Goal: Check status: Check status

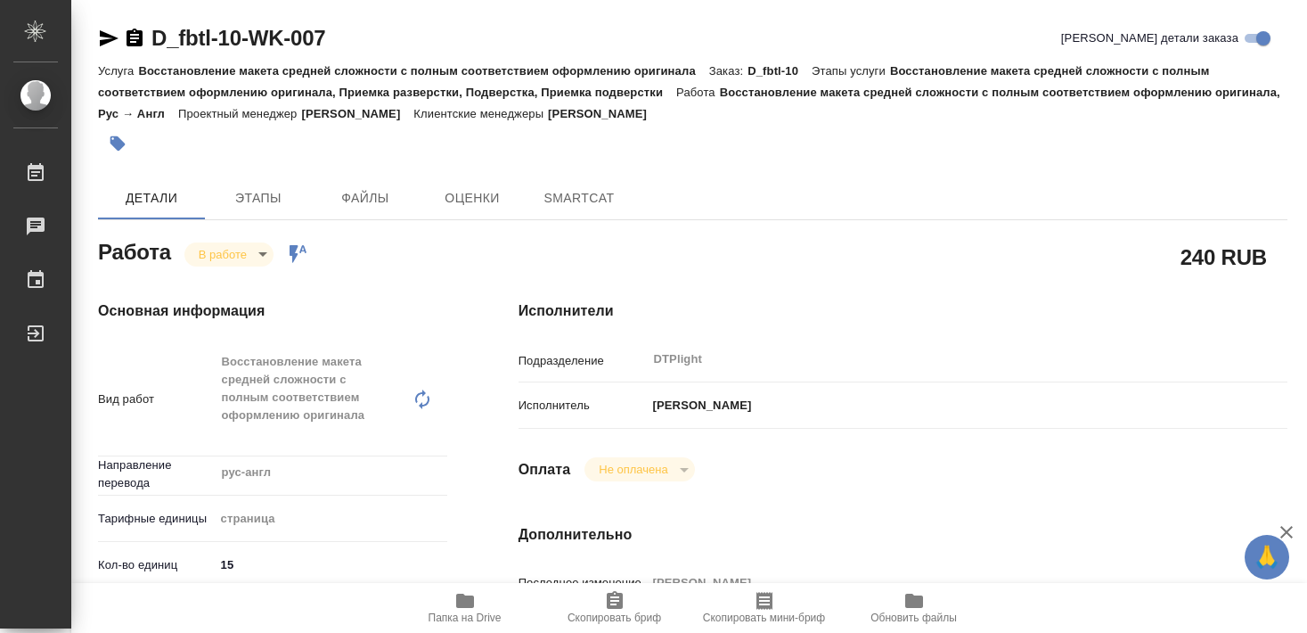
type textarea "x"
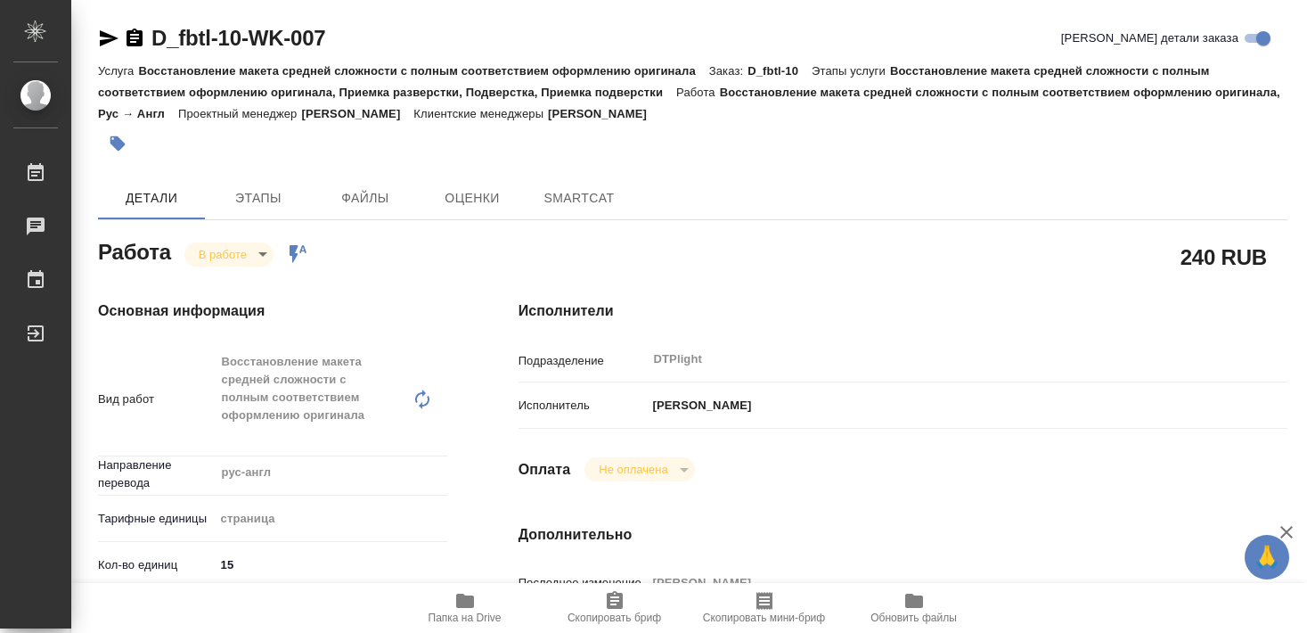
type textarea "x"
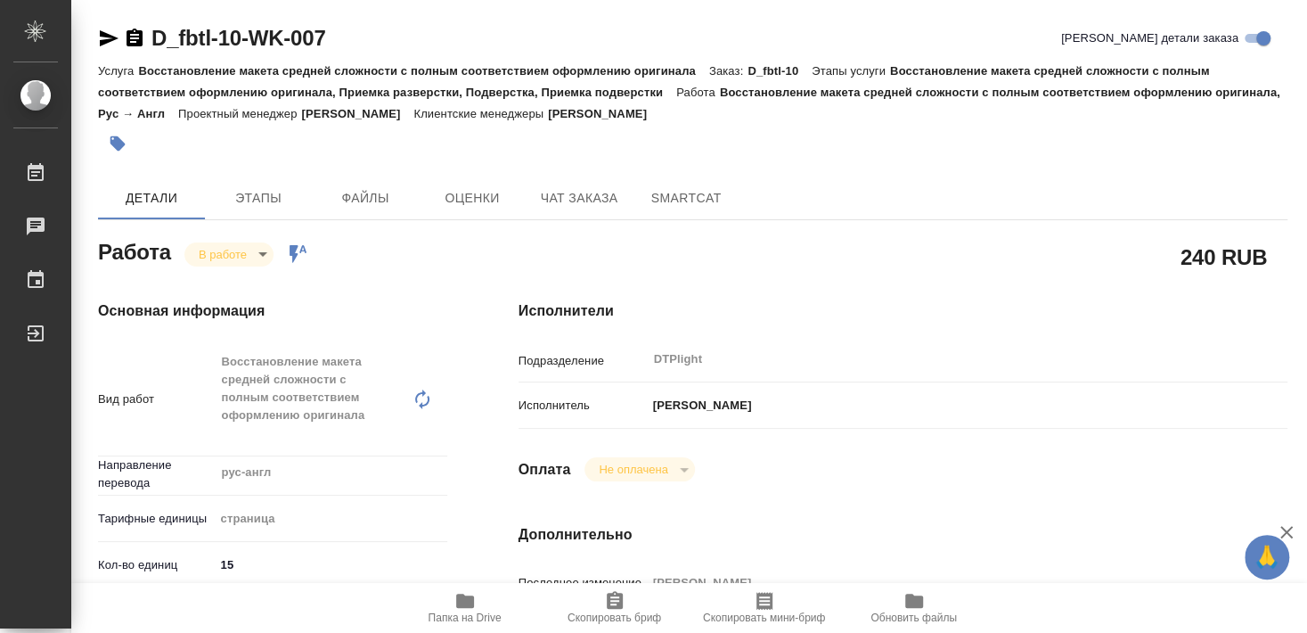
type textarea "x"
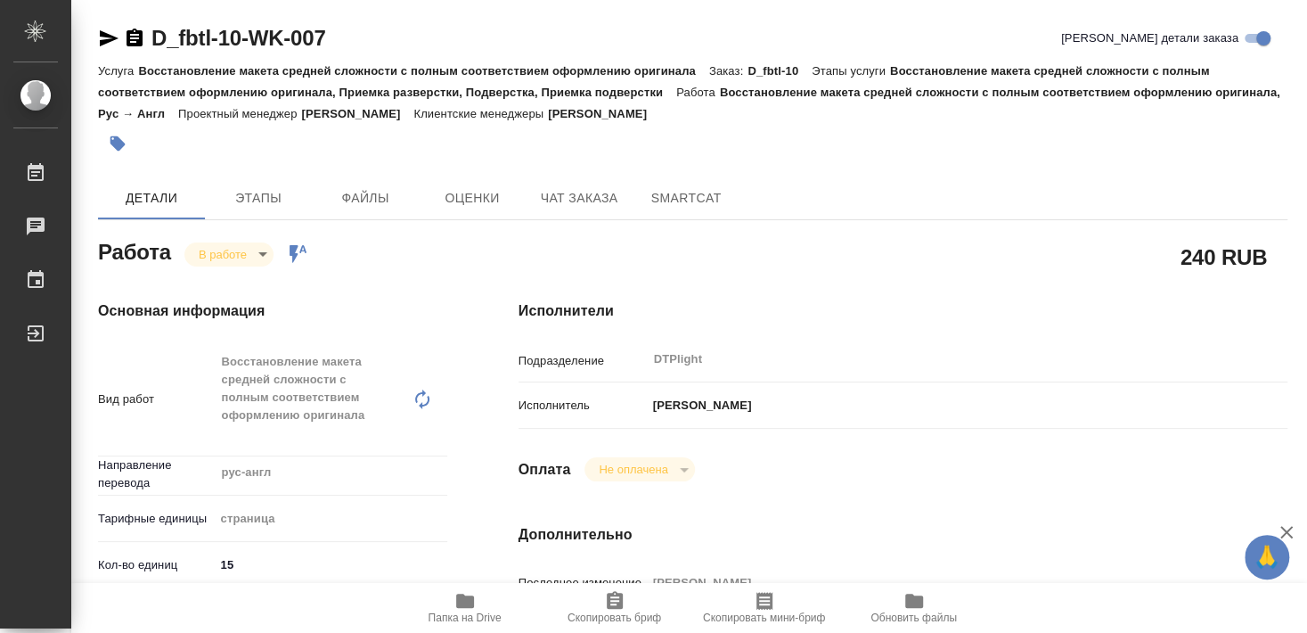
type textarea "x"
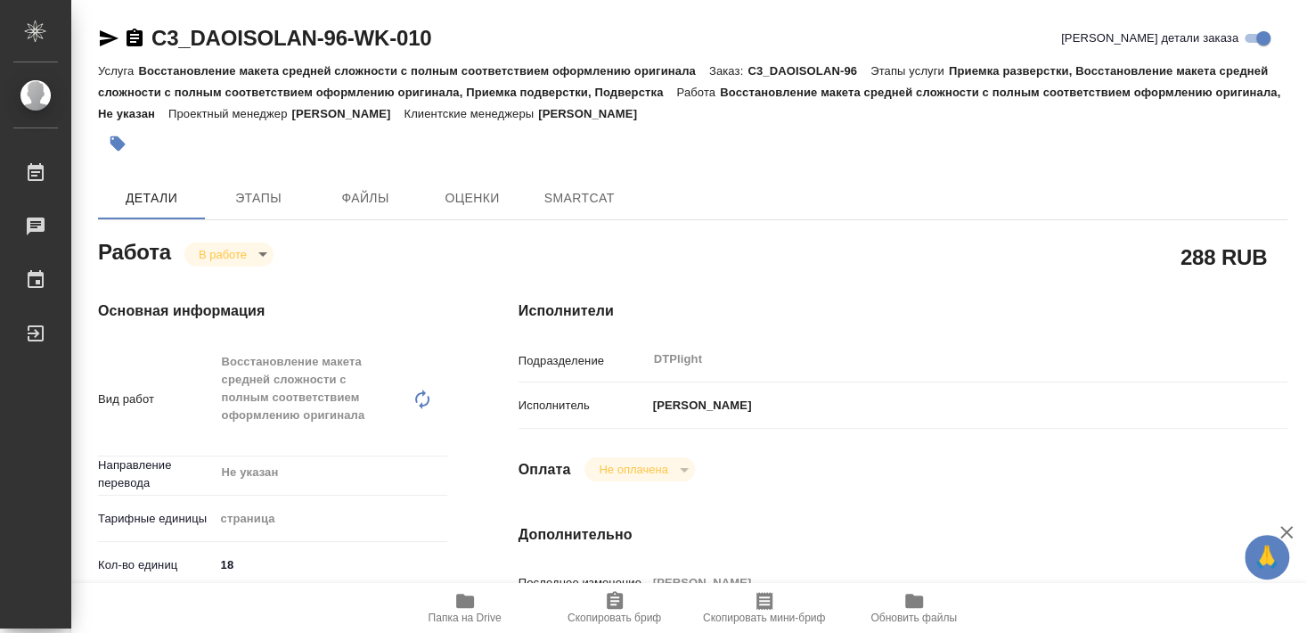
type textarea "x"
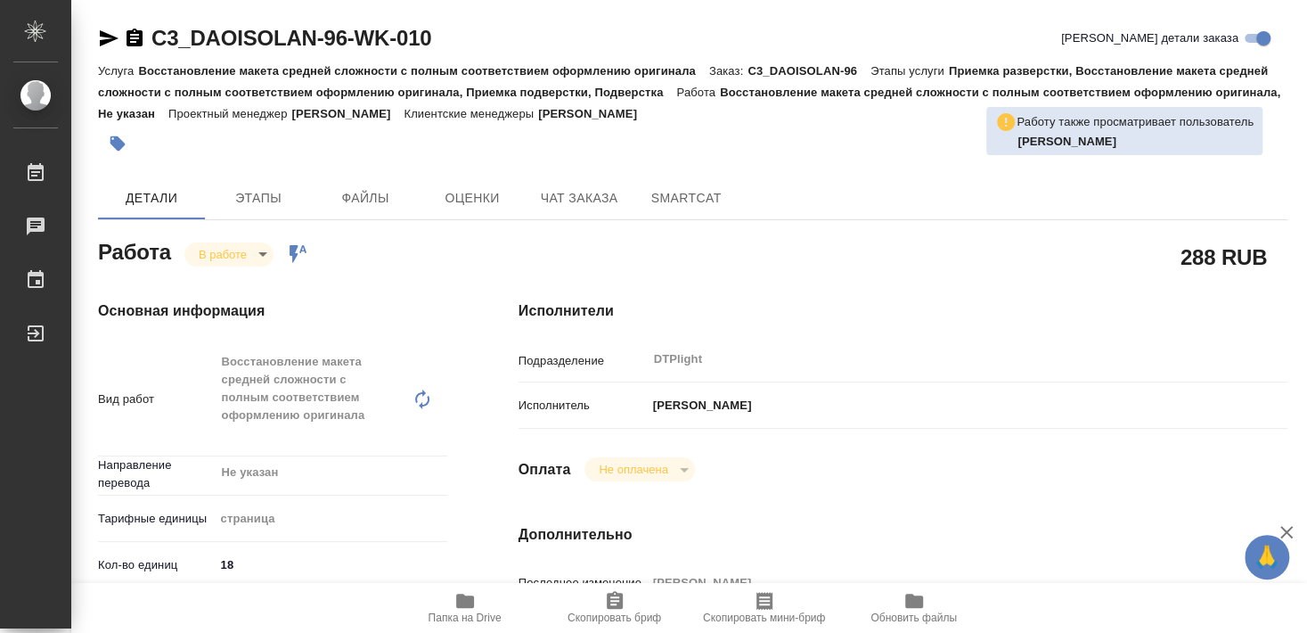
type textarea "x"
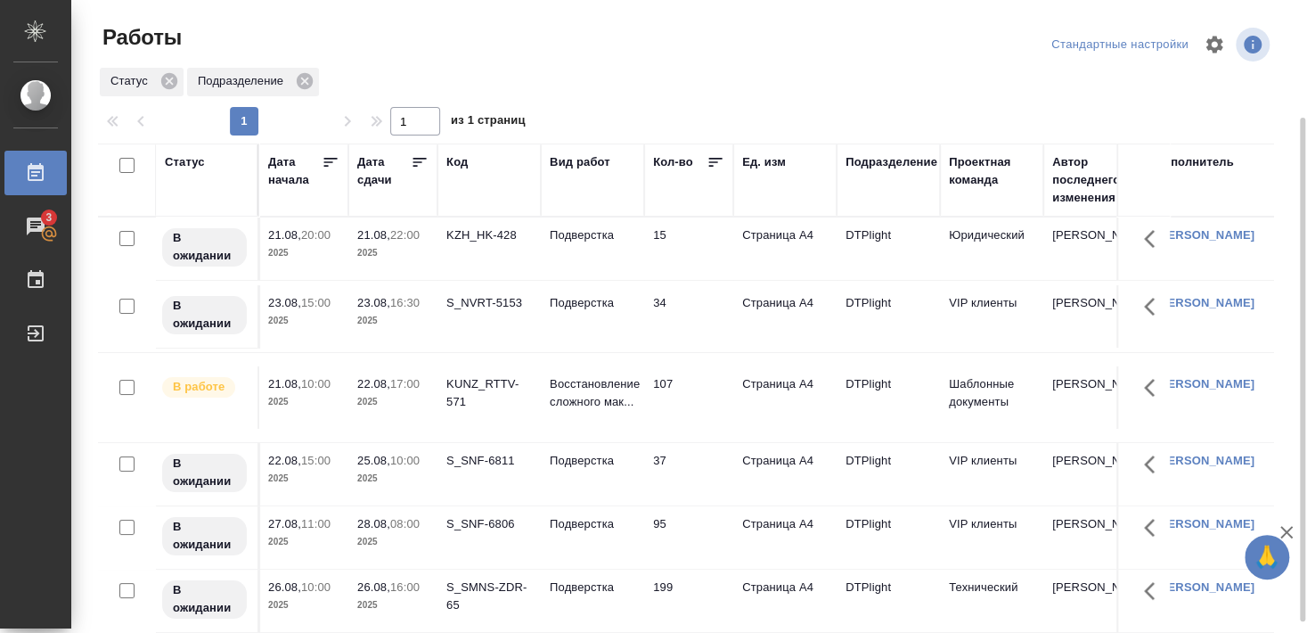
scroll to position [66, 0]
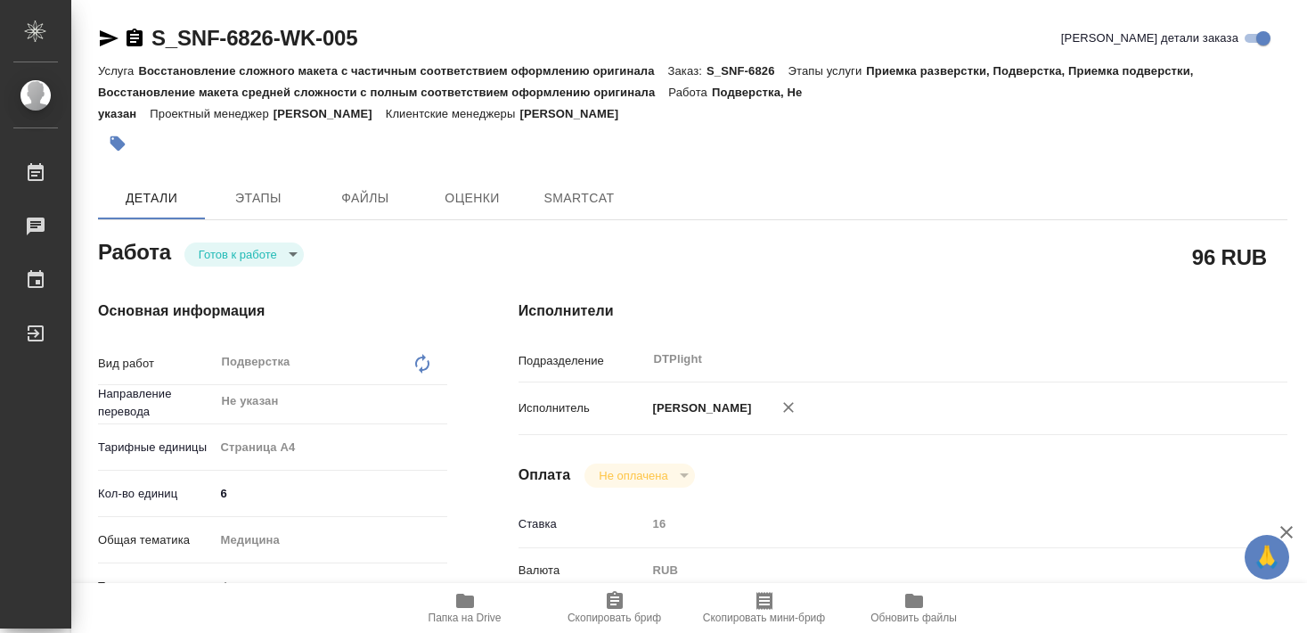
type textarea "x"
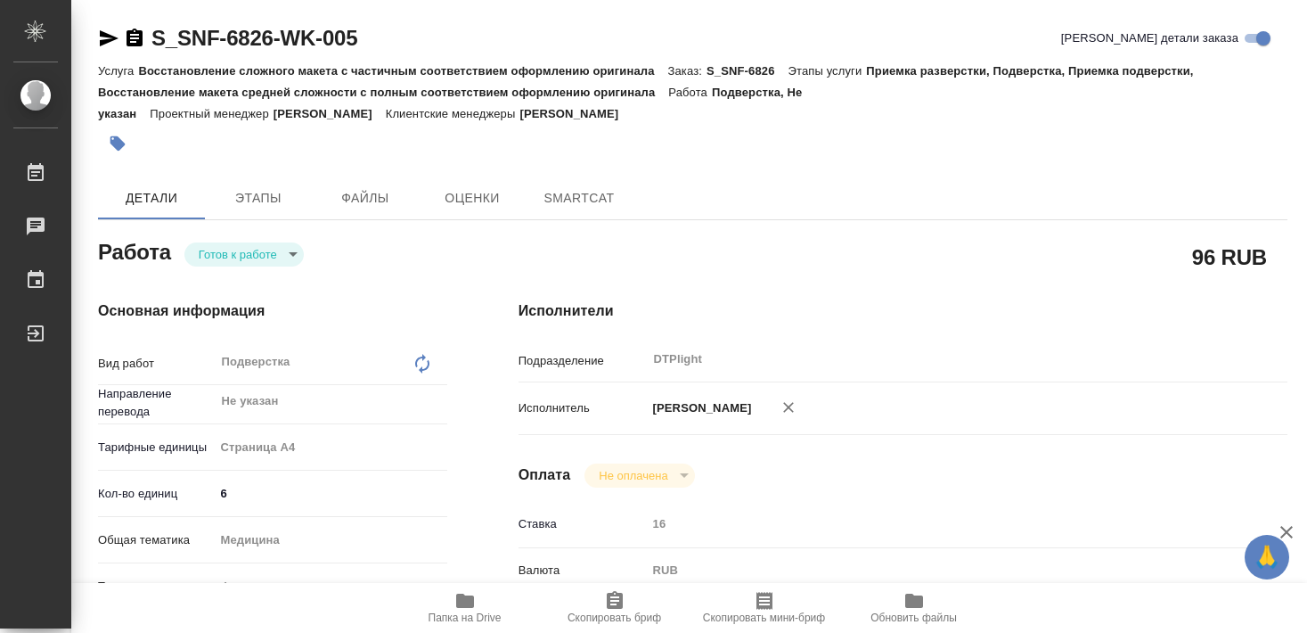
type textarea "x"
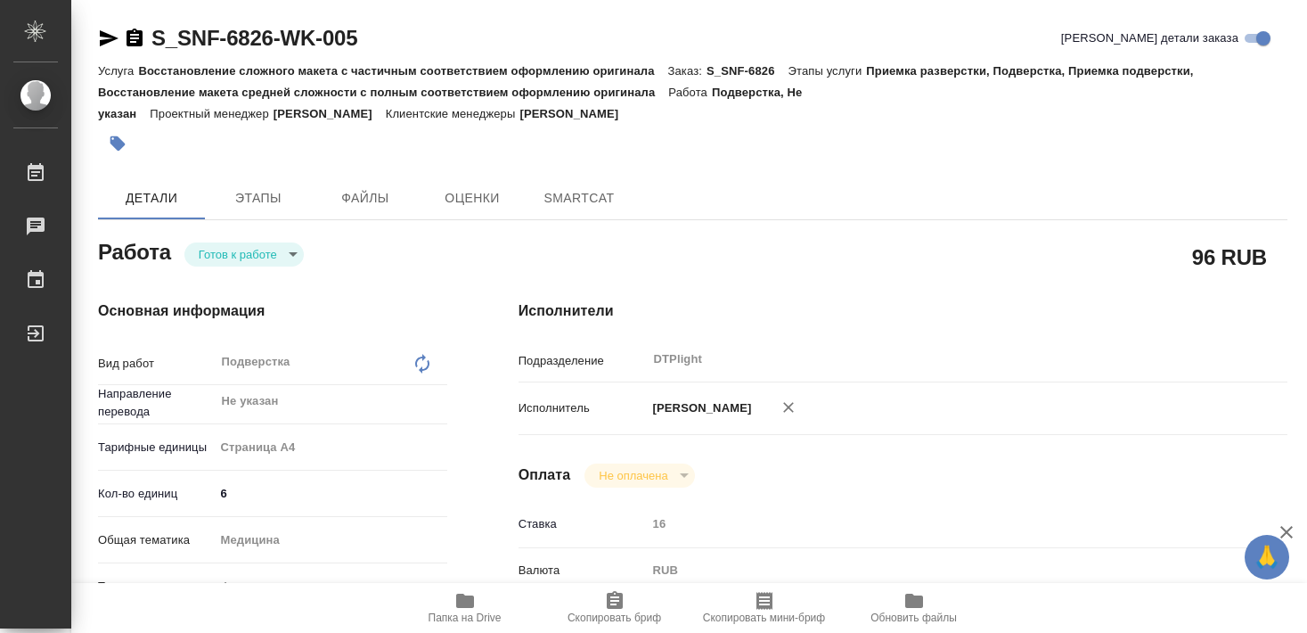
type textarea "x"
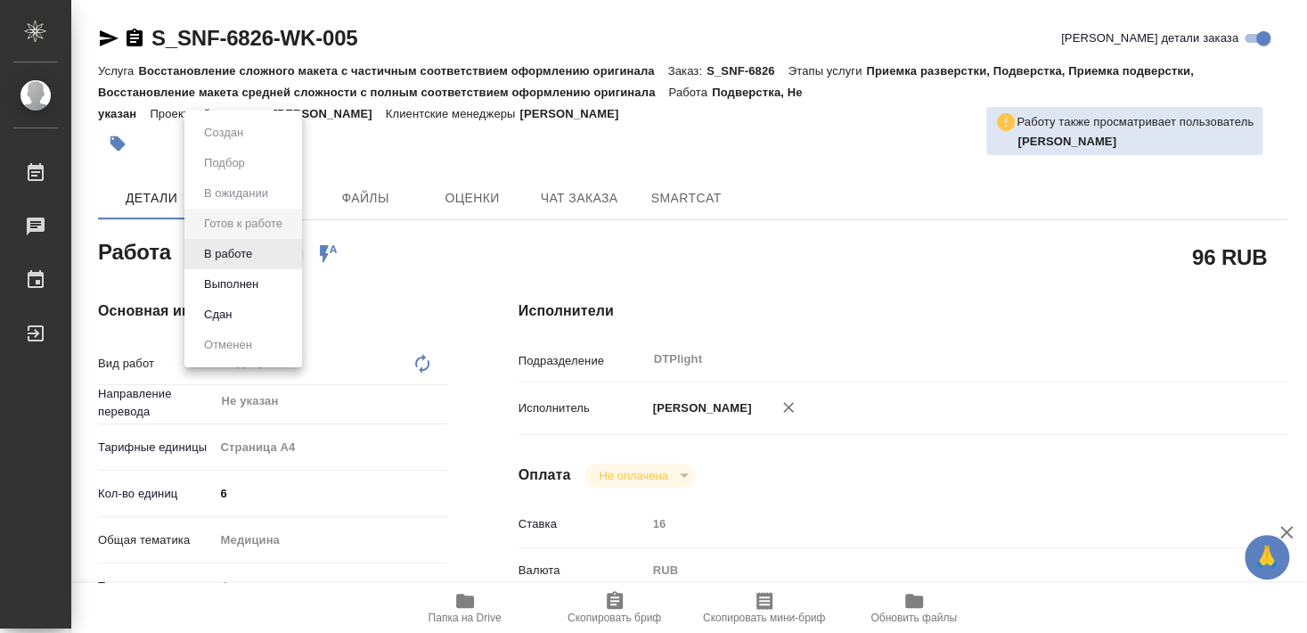
type textarea "x"
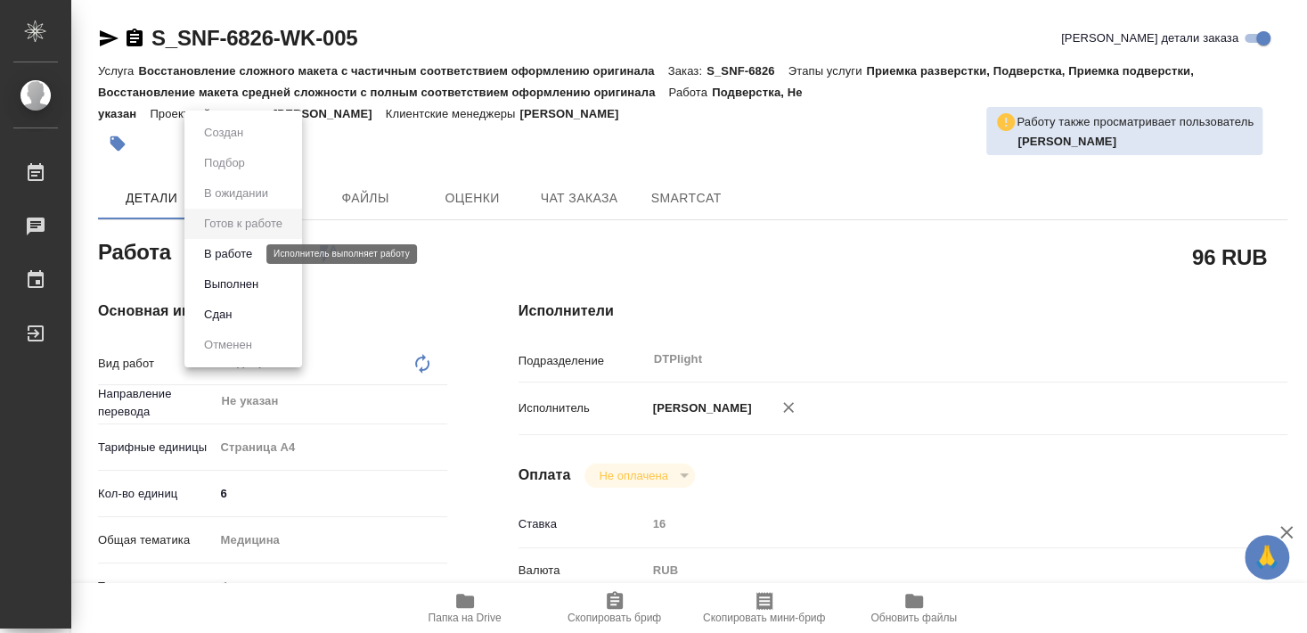
click at [240, 258] on button "В работе" at bounding box center [228, 254] width 59 height 20
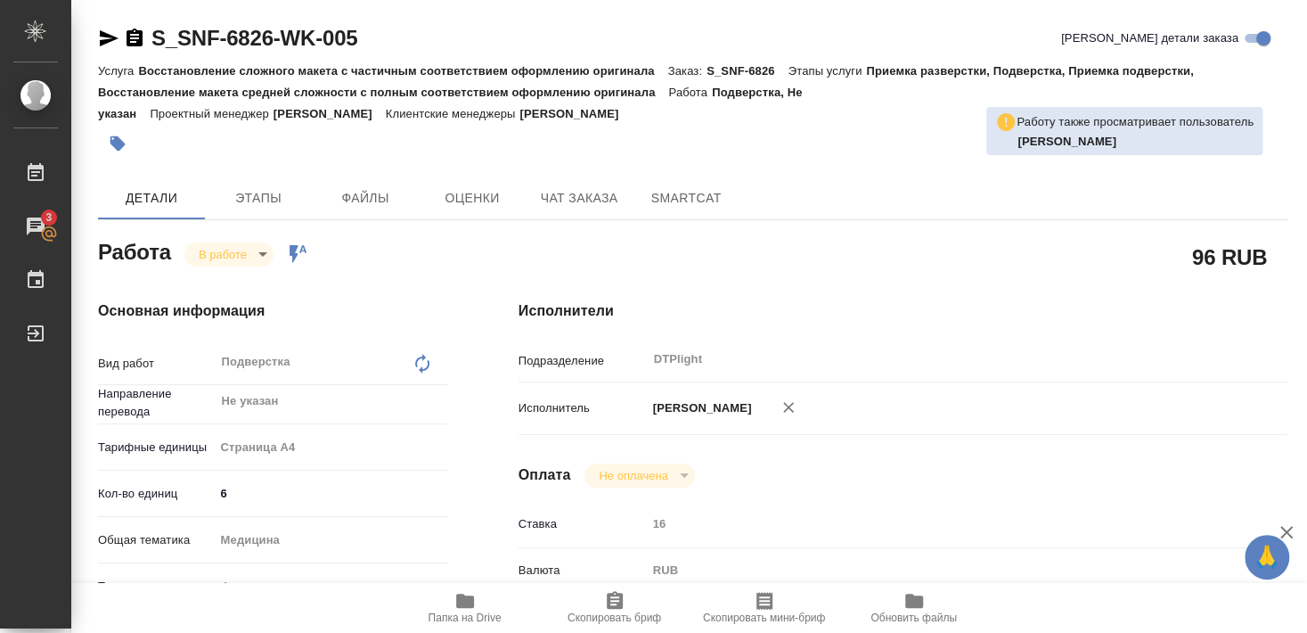
type textarea "x"
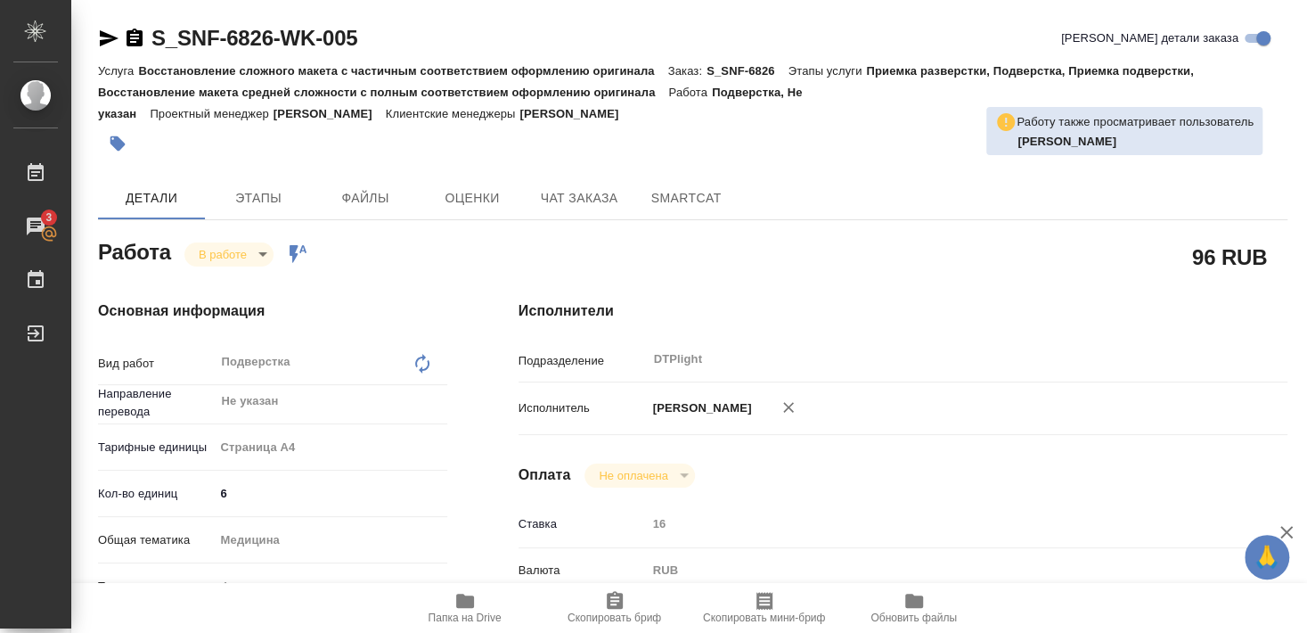
type textarea "x"
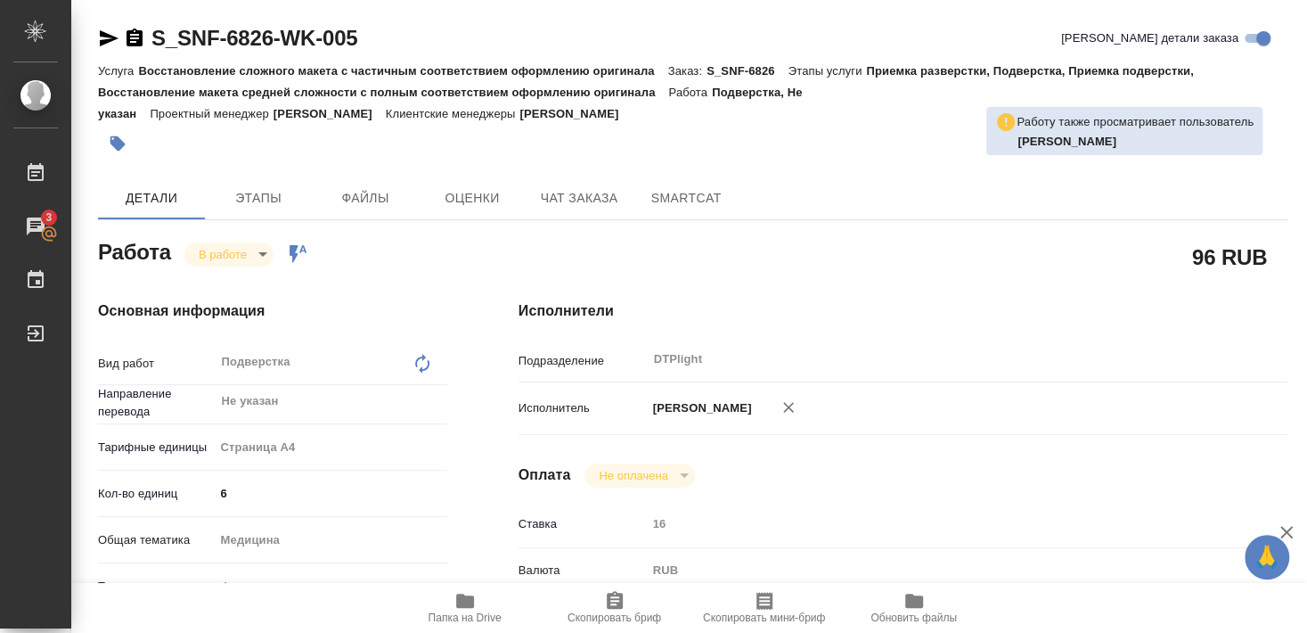
type textarea "x"
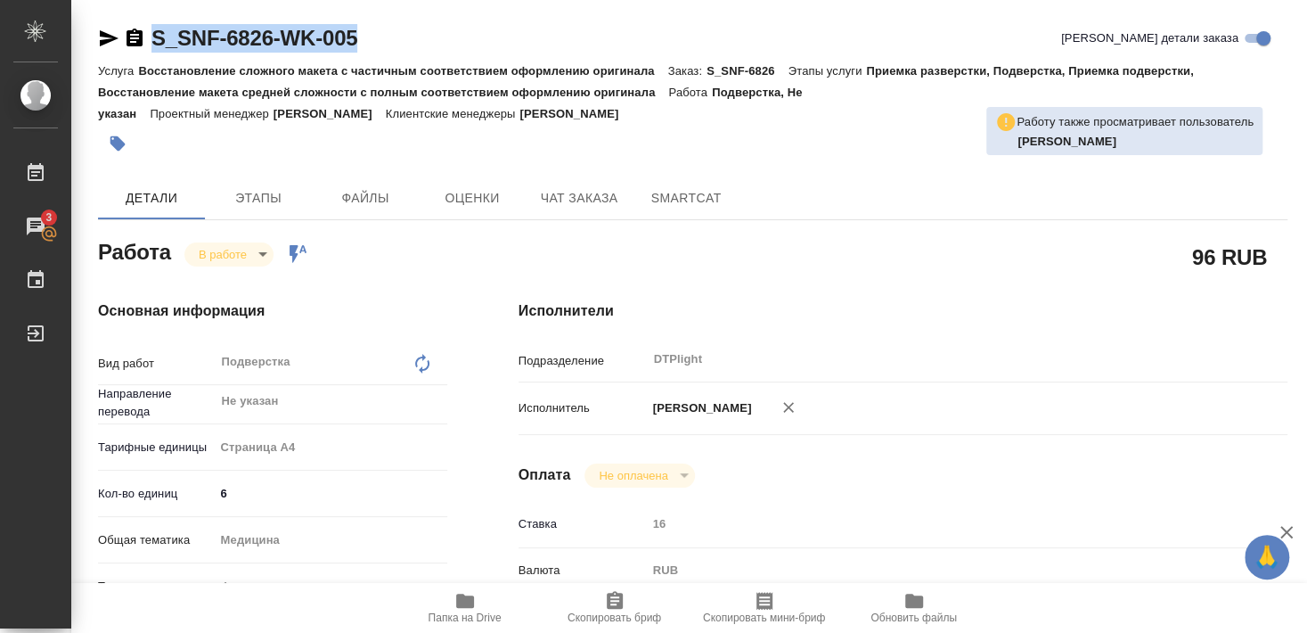
drag, startPoint x: 166, startPoint y: 51, endPoint x: 404, endPoint y: 54, distance: 237.9
click at [404, 54] on div "S_SNF-6826-WK-005 Кратко детали заказа" at bounding box center [693, 42] width 1190 height 36
copy link "S_SNF-6826-WK-005"
type textarea "x"
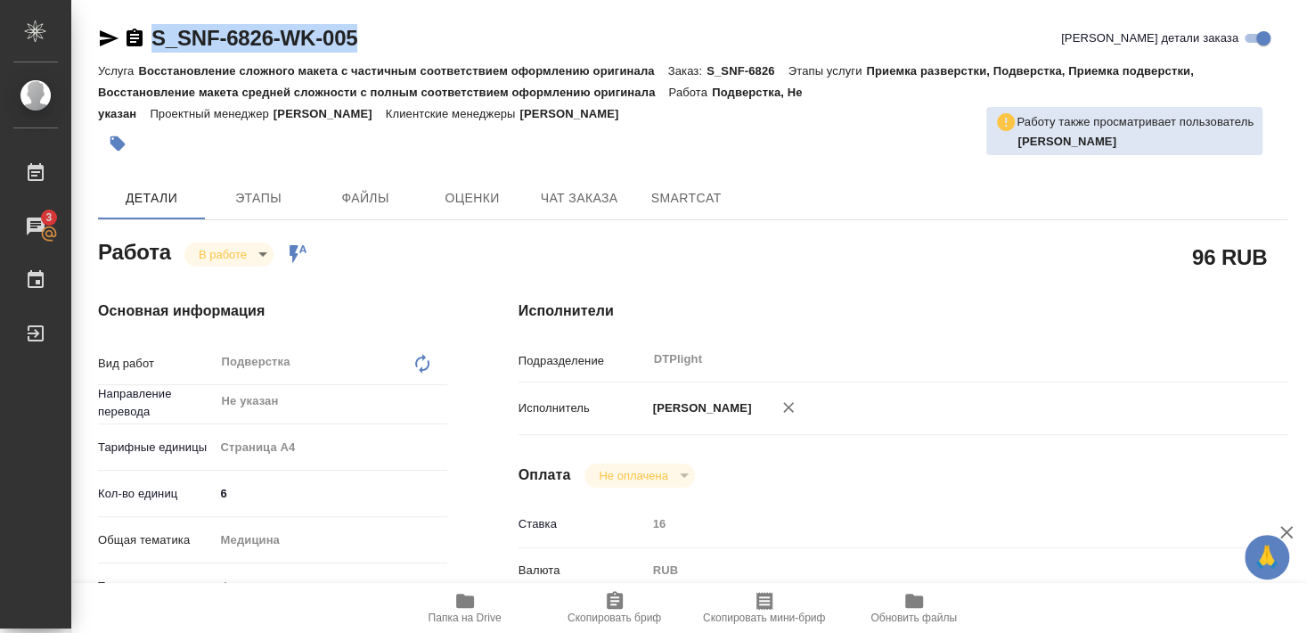
type textarea "x"
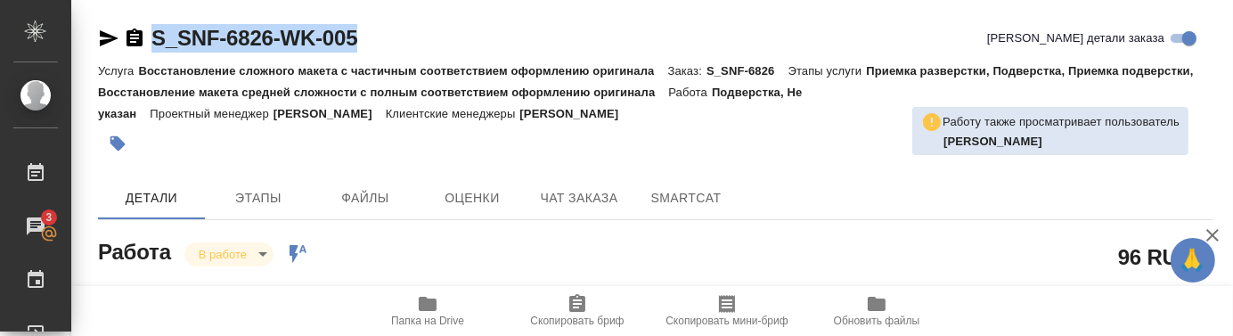
type textarea "x"
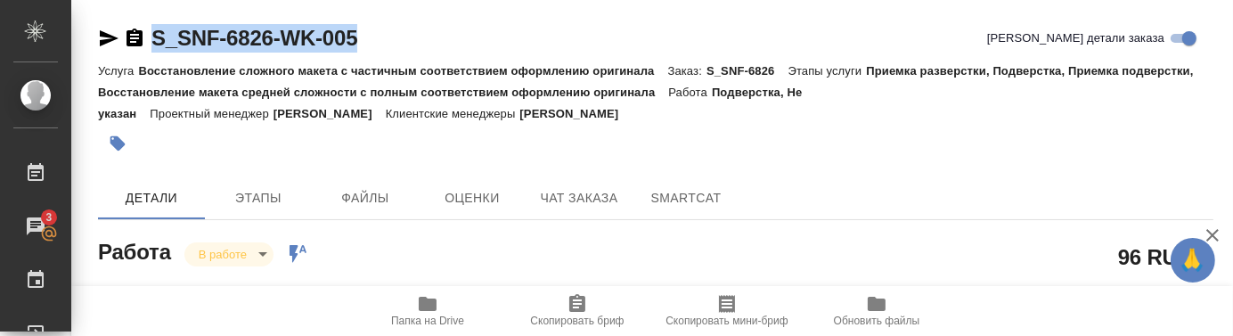
click at [495, 147] on div at bounding box center [470, 143] width 744 height 39
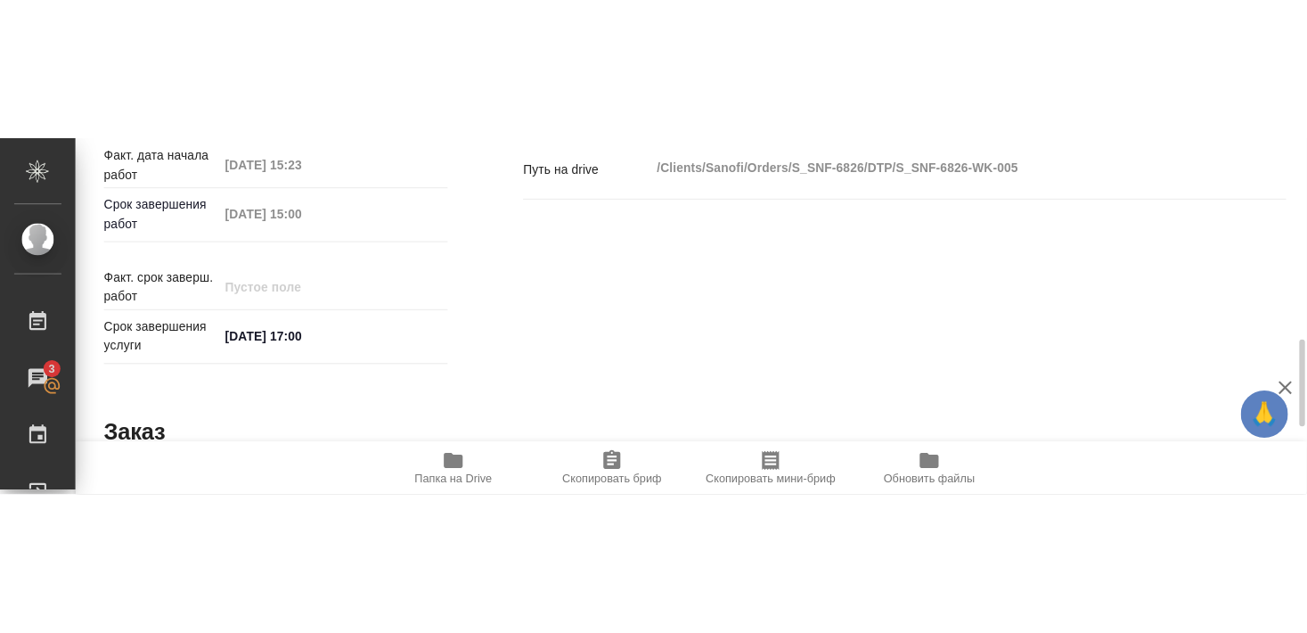
scroll to position [674, 0]
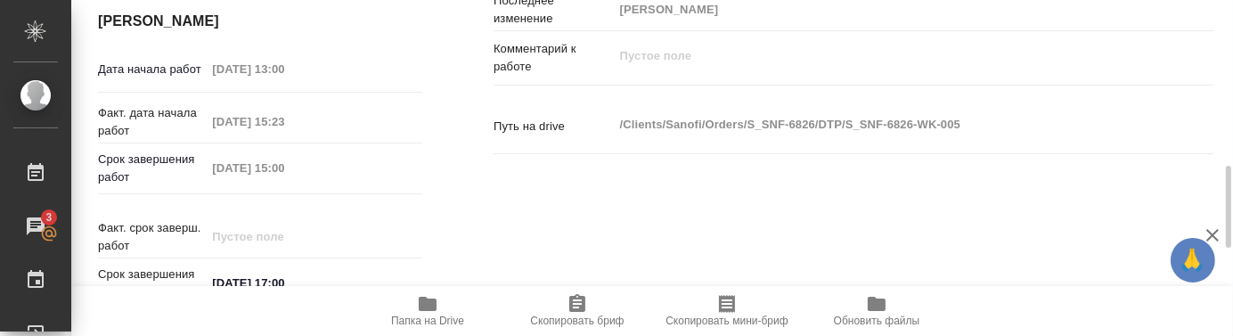
click at [422, 307] on icon "button" at bounding box center [428, 304] width 18 height 14
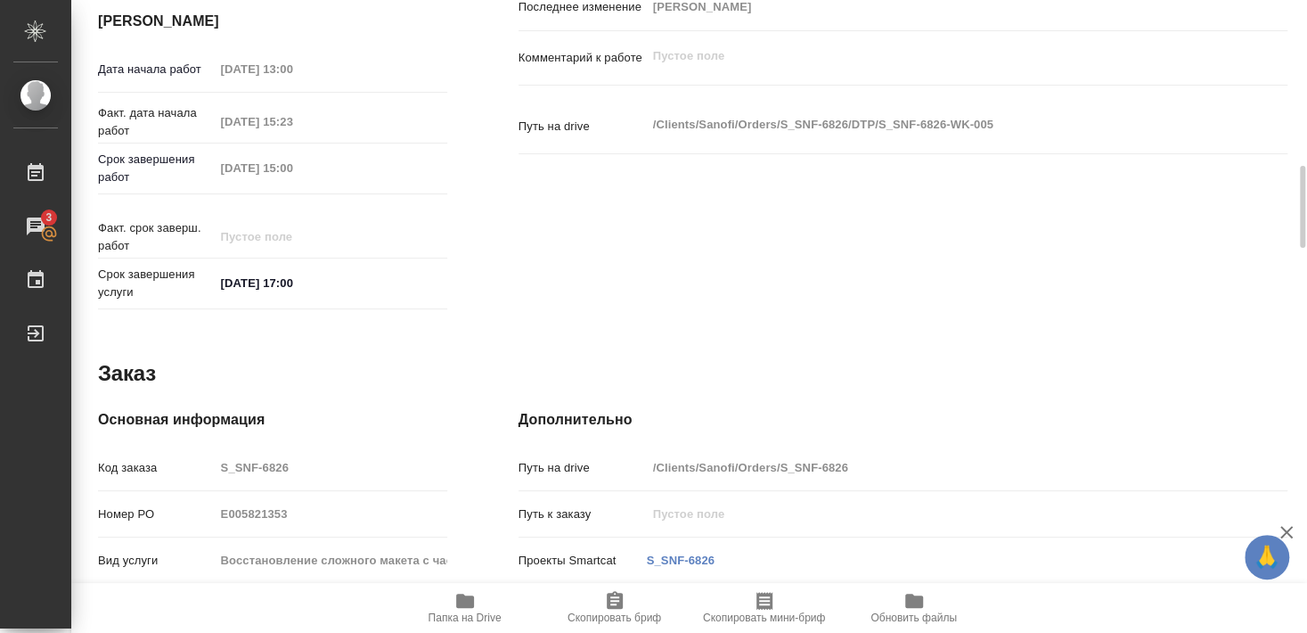
type textarea "x"
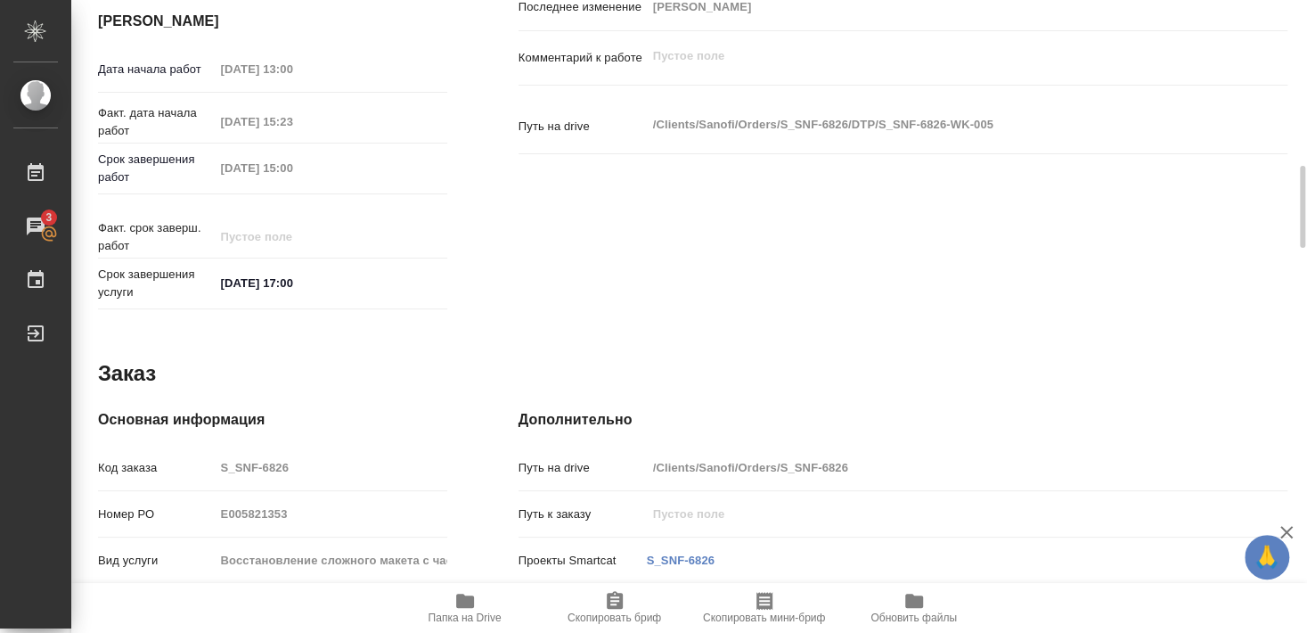
type textarea "x"
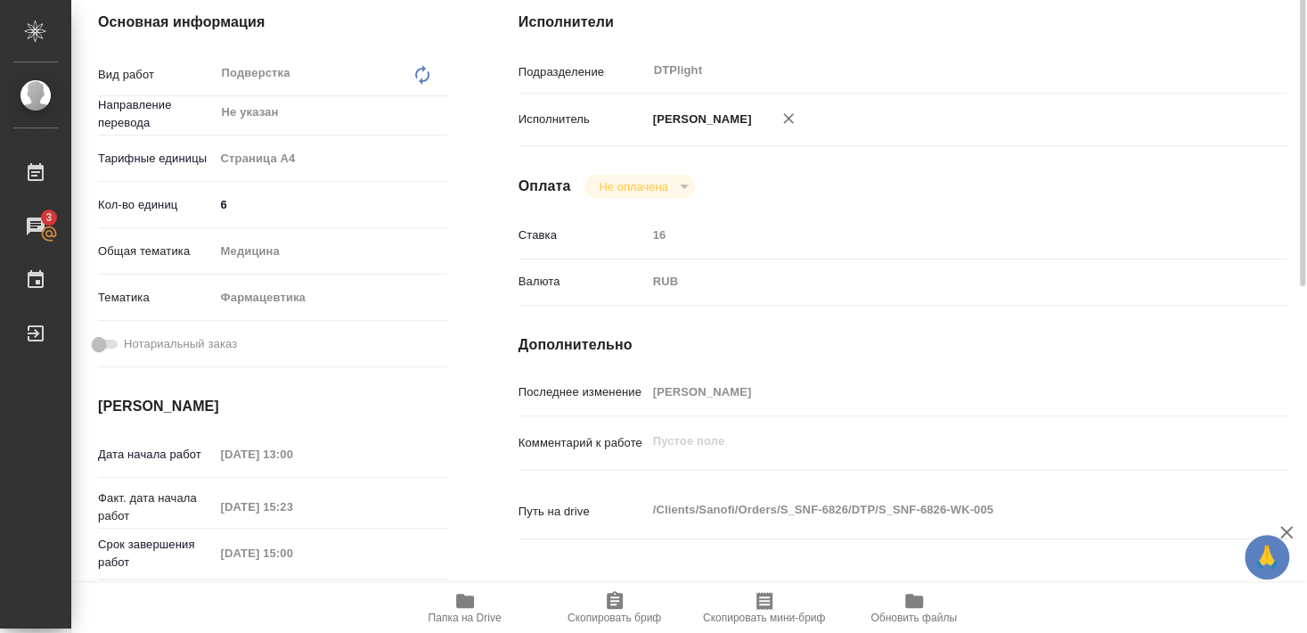
scroll to position [0, 0]
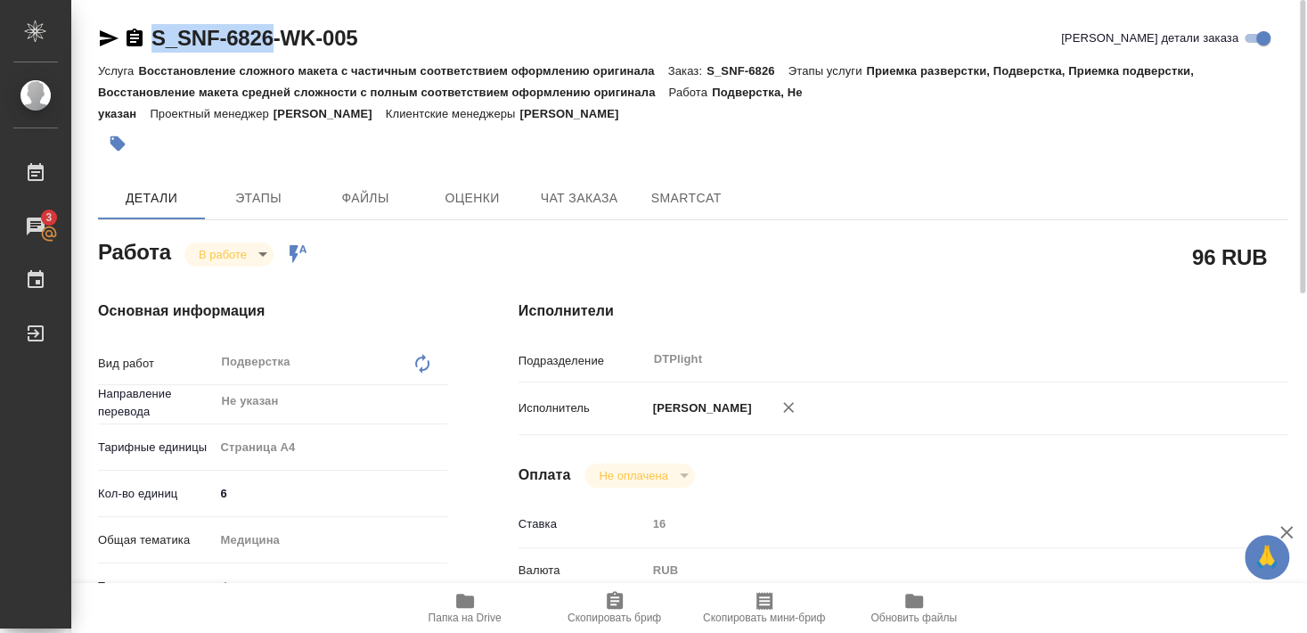
drag, startPoint x: 146, startPoint y: 52, endPoint x: 270, endPoint y: 57, distance: 124.0
click at [270, 57] on div "S_SNF-6826-WK-005 Кратко детали заказа" at bounding box center [693, 42] width 1190 height 36
copy div "S_SNF-6826"
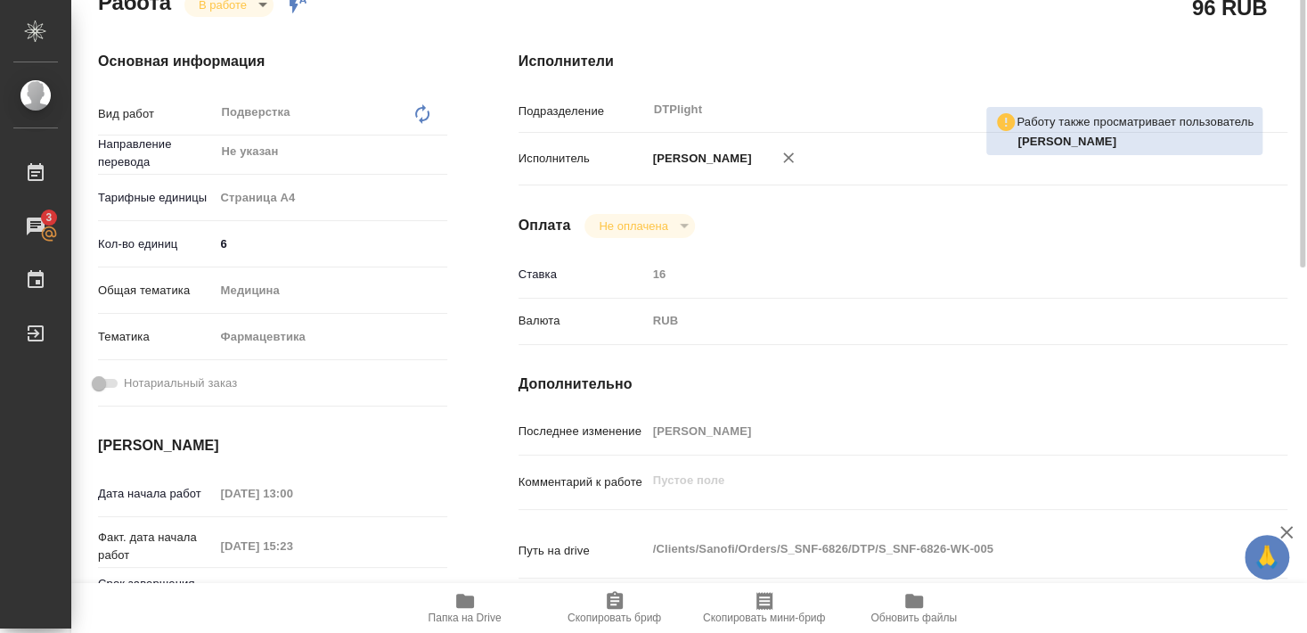
scroll to position [57, 0]
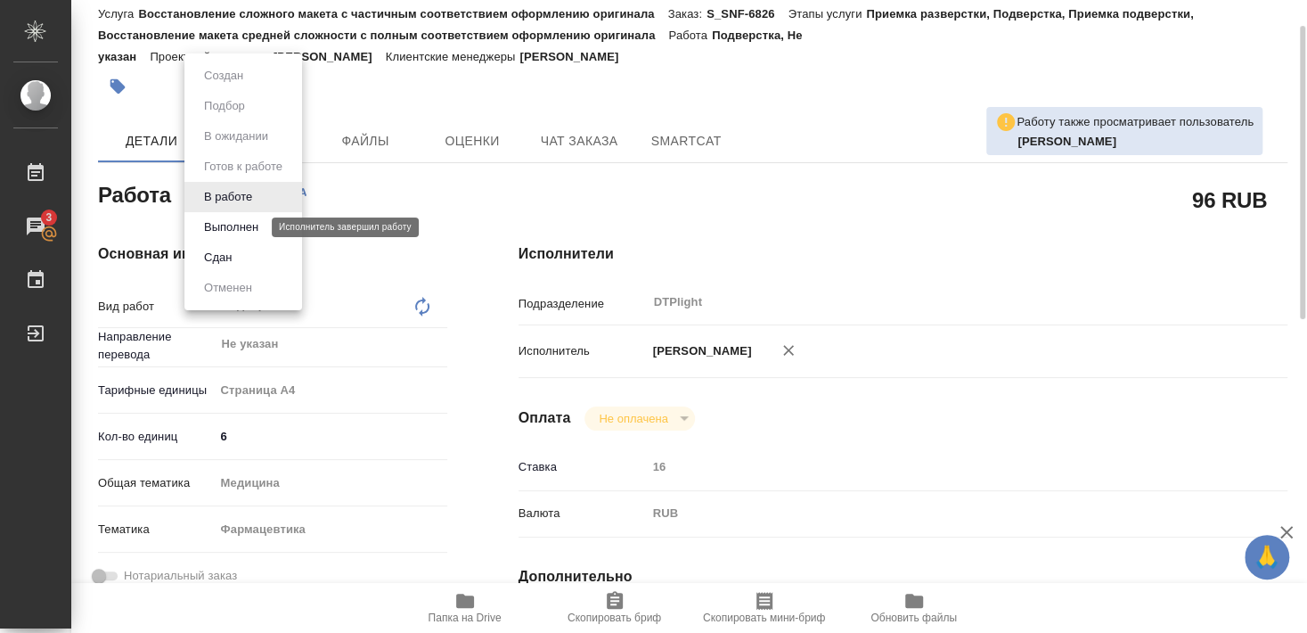
click at [234, 225] on button "Выполнен" at bounding box center [231, 227] width 65 height 20
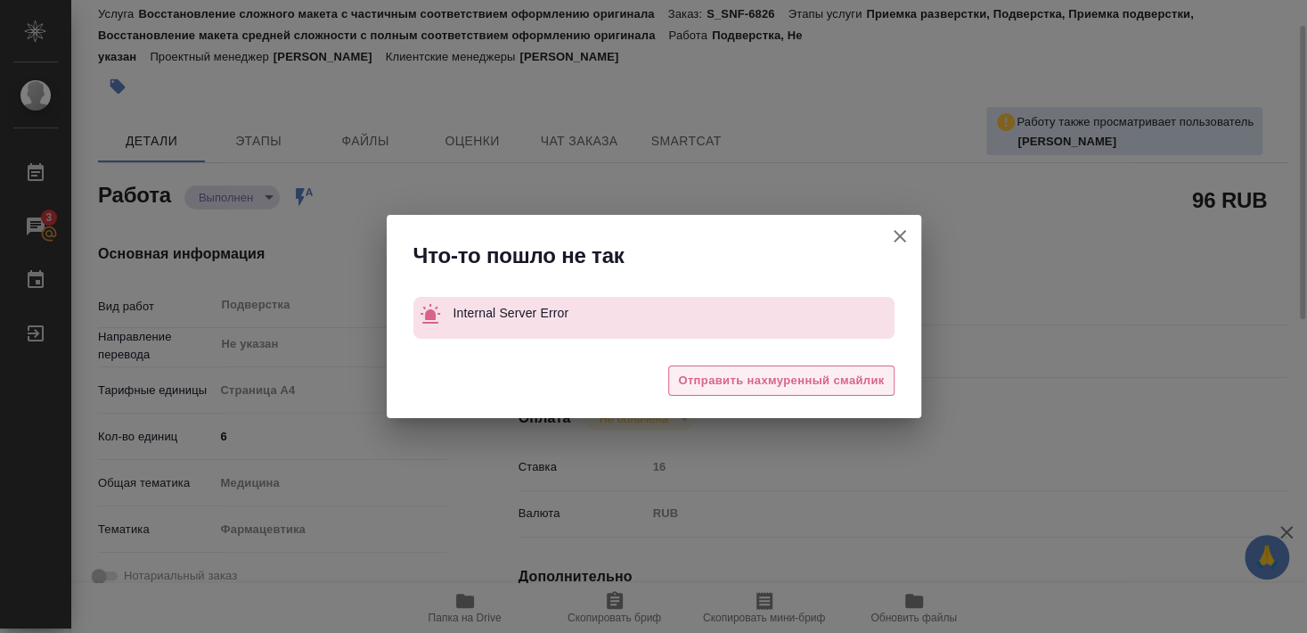
type textarea "x"
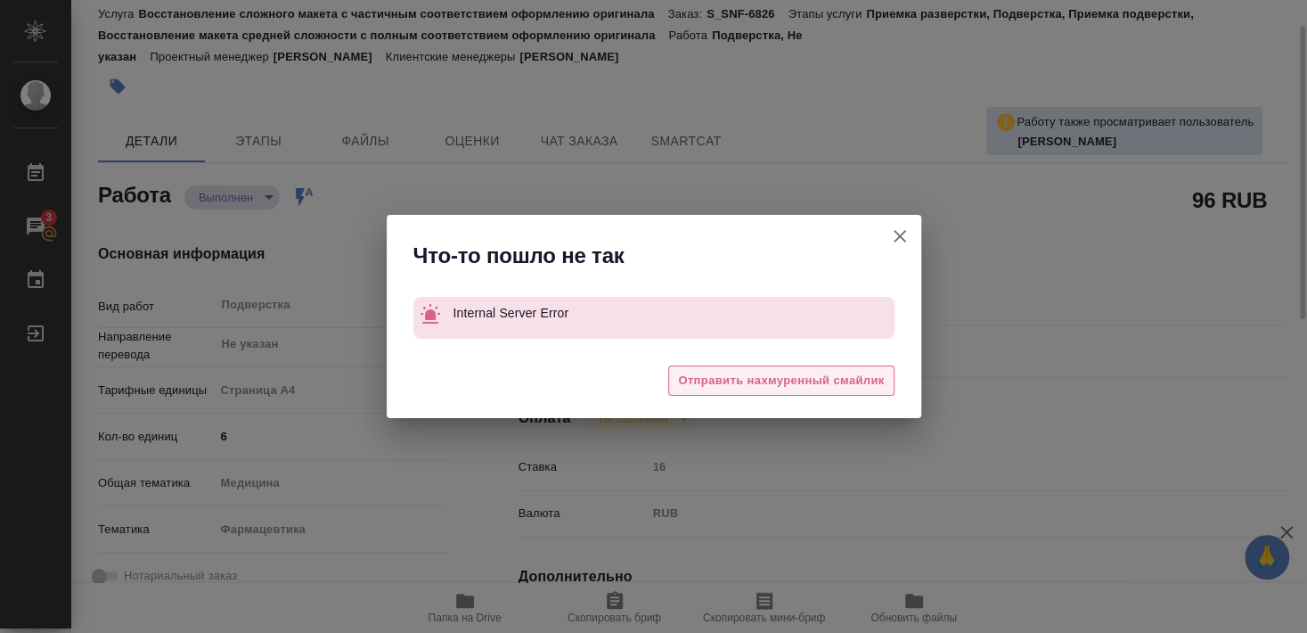
type textarea "x"
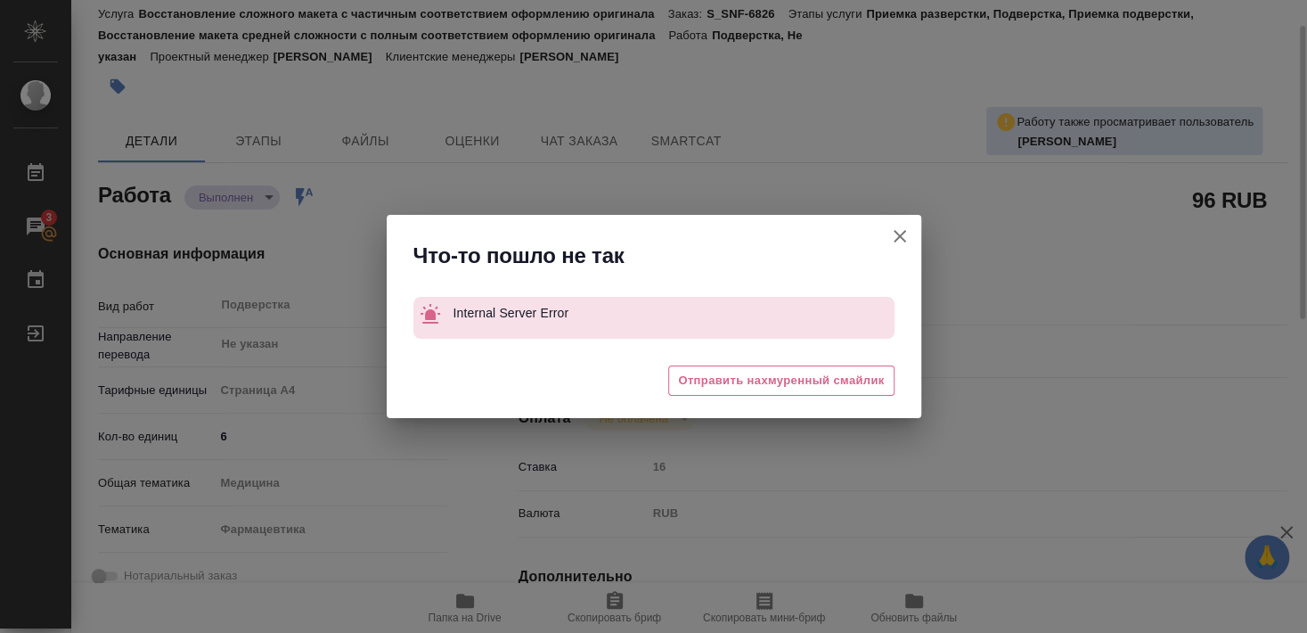
type textarea "x"
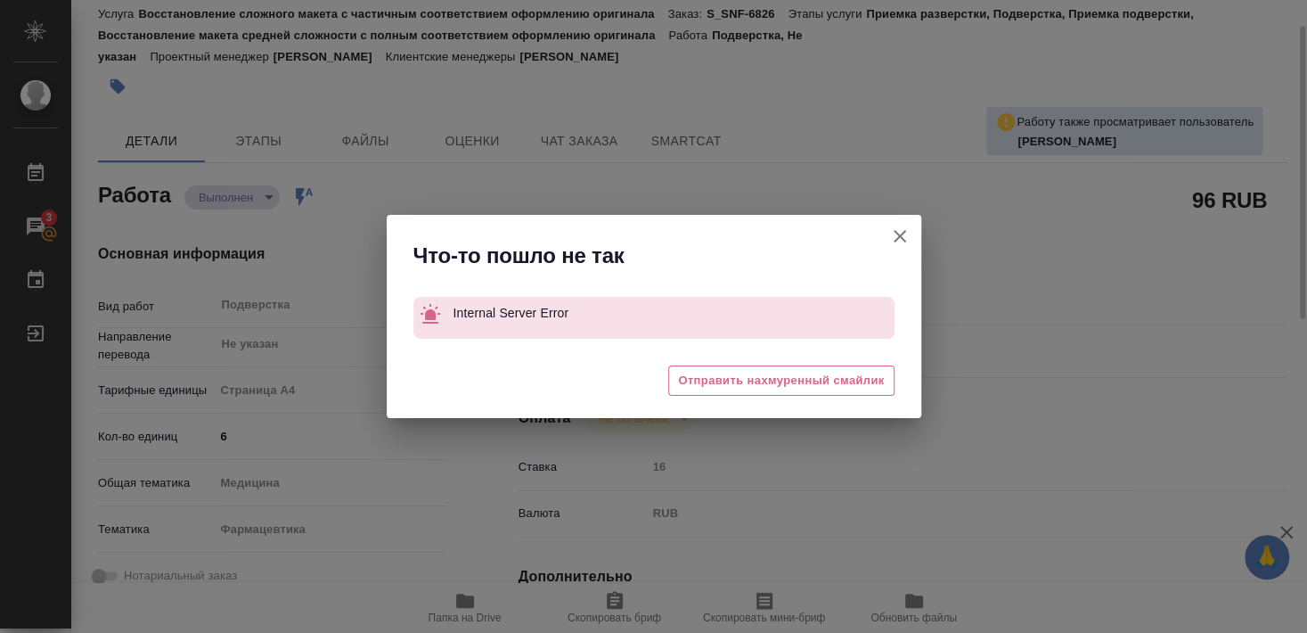
click at [897, 231] on icon "button" at bounding box center [899, 235] width 21 height 21
type textarea "x"
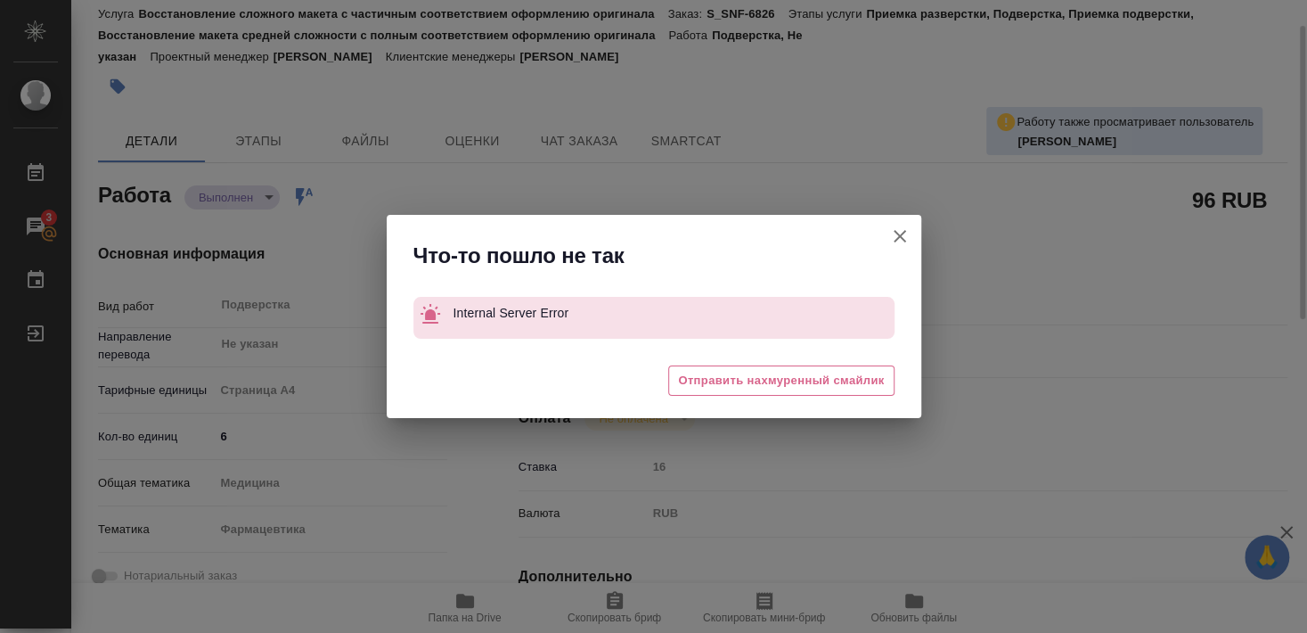
type textarea "x"
